Goal: Task Accomplishment & Management: Use online tool/utility

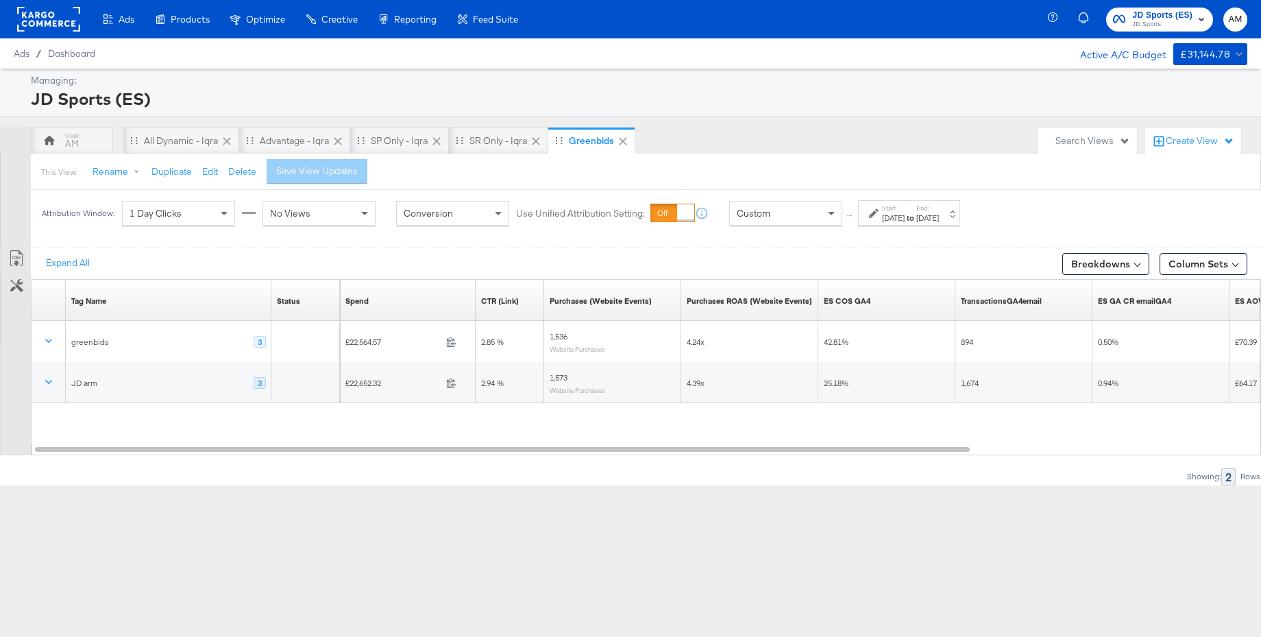
click at [1153, 21] on span "JD Sports" at bounding box center [1162, 24] width 60 height 11
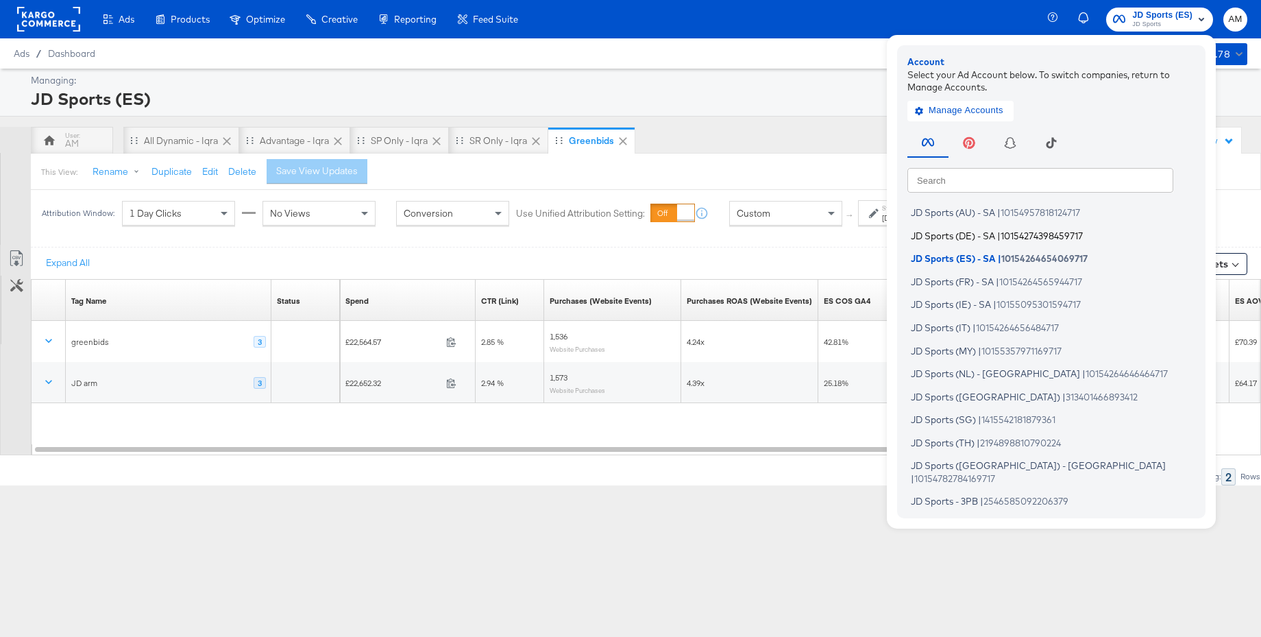
click at [948, 236] on span "JD Sports (DE) - SA" at bounding box center [953, 235] width 84 height 11
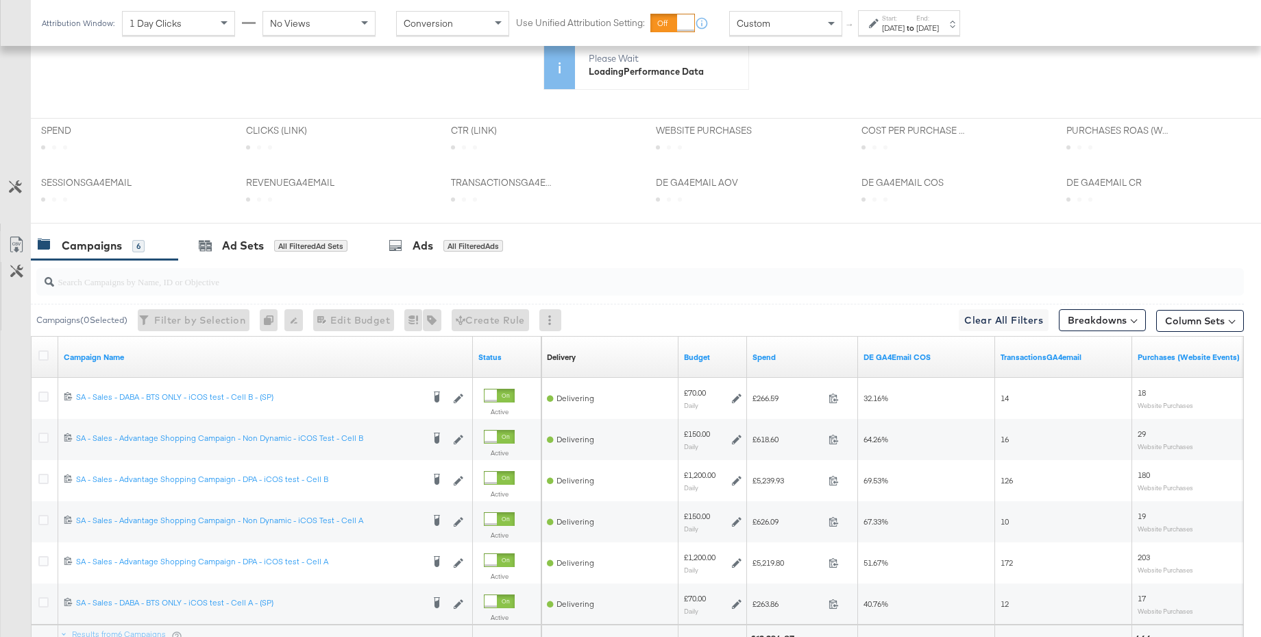
scroll to position [515, 0]
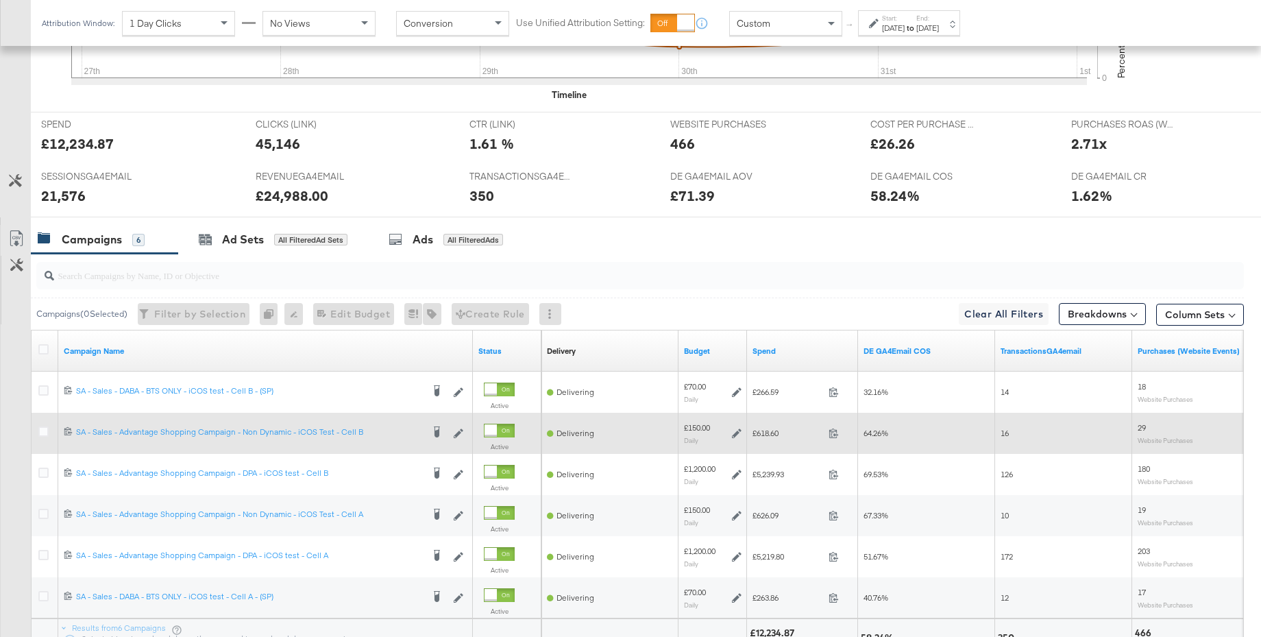
drag, startPoint x: 46, startPoint y: 431, endPoint x: 71, endPoint y: 424, distance: 26.5
click at [46, 431] on icon at bounding box center [43, 431] width 10 height 10
click at [0, 0] on input "checkbox" at bounding box center [0, 0] width 0 height 0
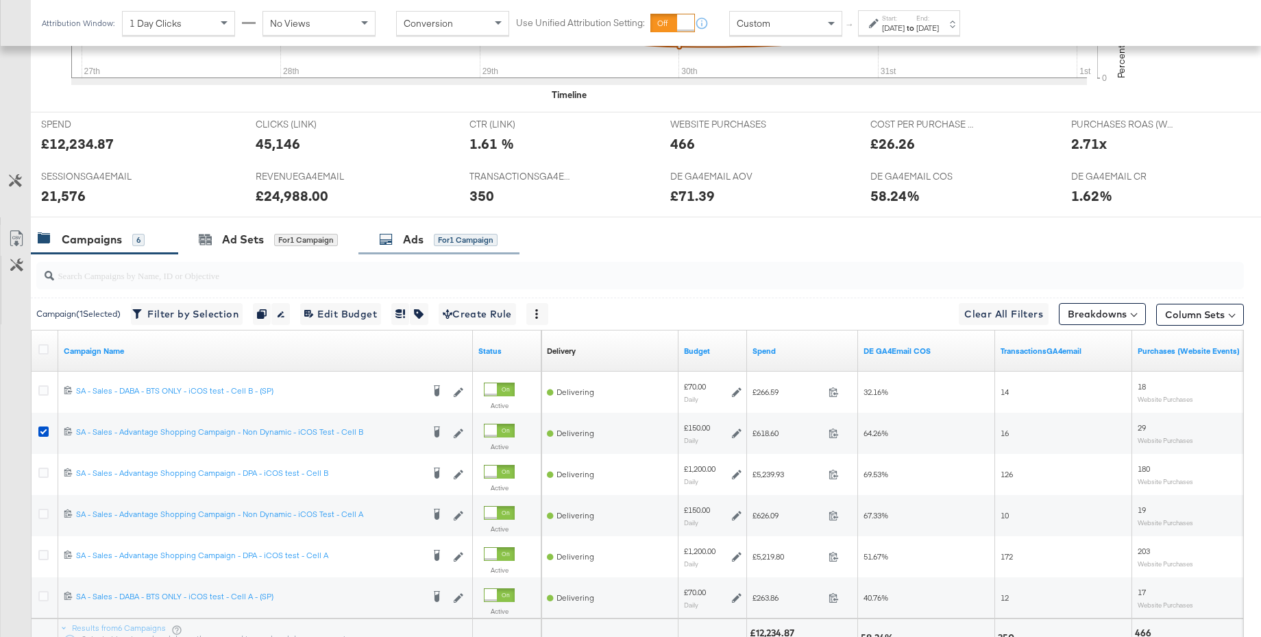
click at [417, 235] on div "Ads" at bounding box center [413, 240] width 21 height 16
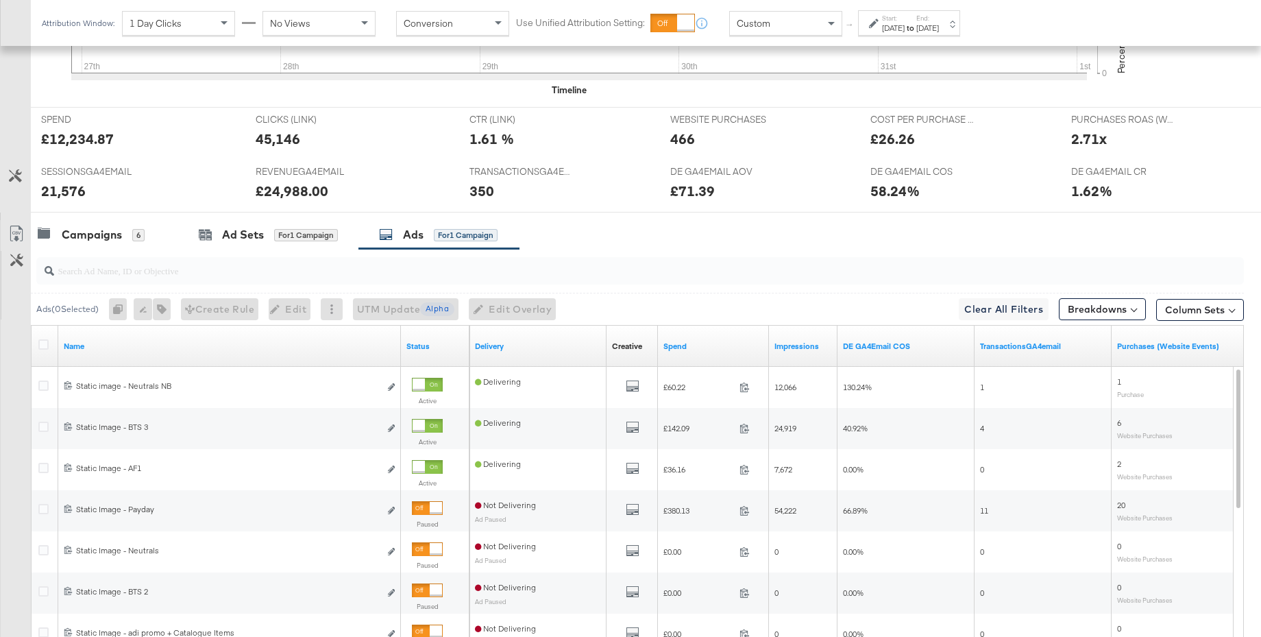
scroll to position [520, 0]
click at [79, 231] on div "Campaigns" at bounding box center [92, 234] width 60 height 16
